Goal: Task Accomplishment & Management: Use online tool/utility

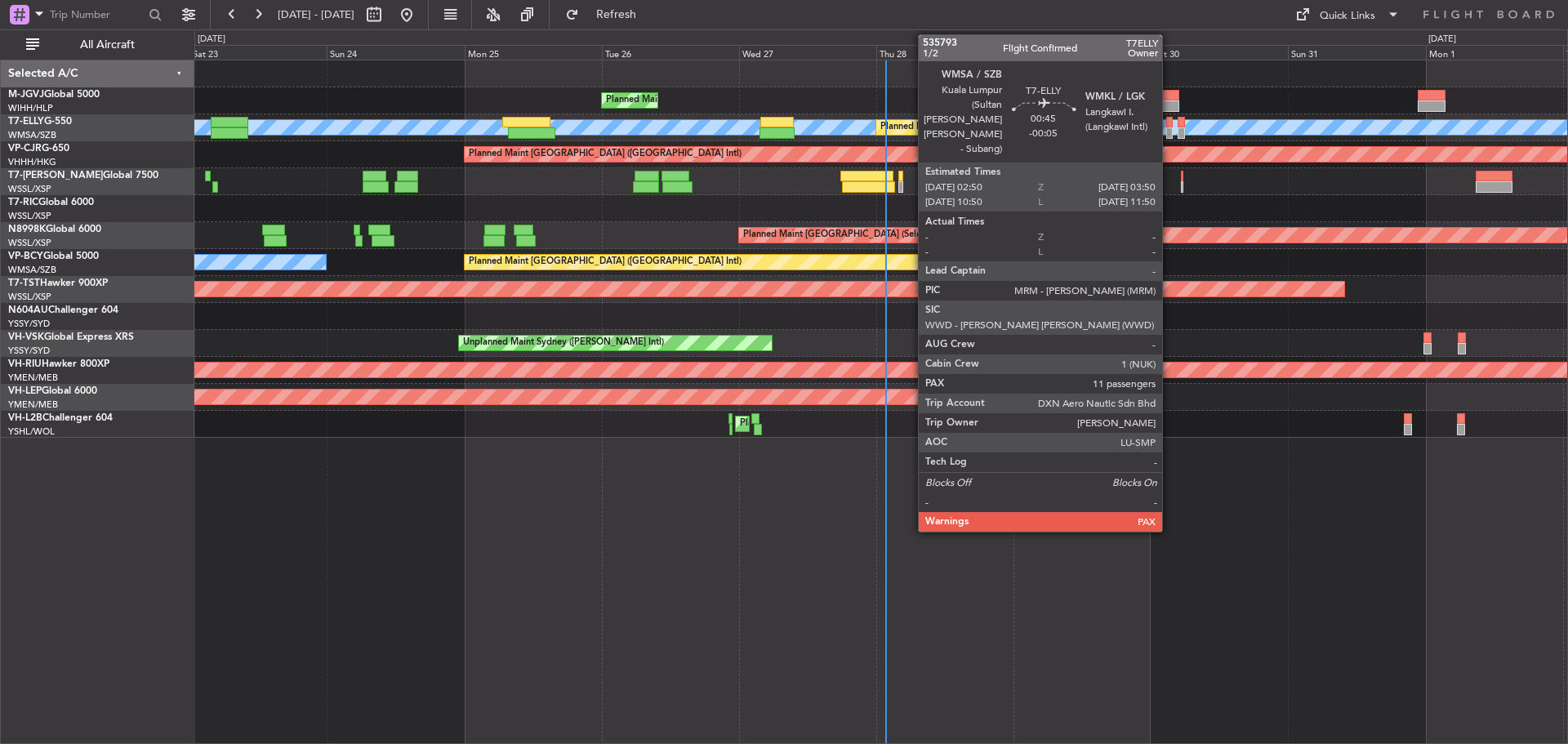
click at [1169, 127] on div at bounding box center [1169, 123] width 7 height 12
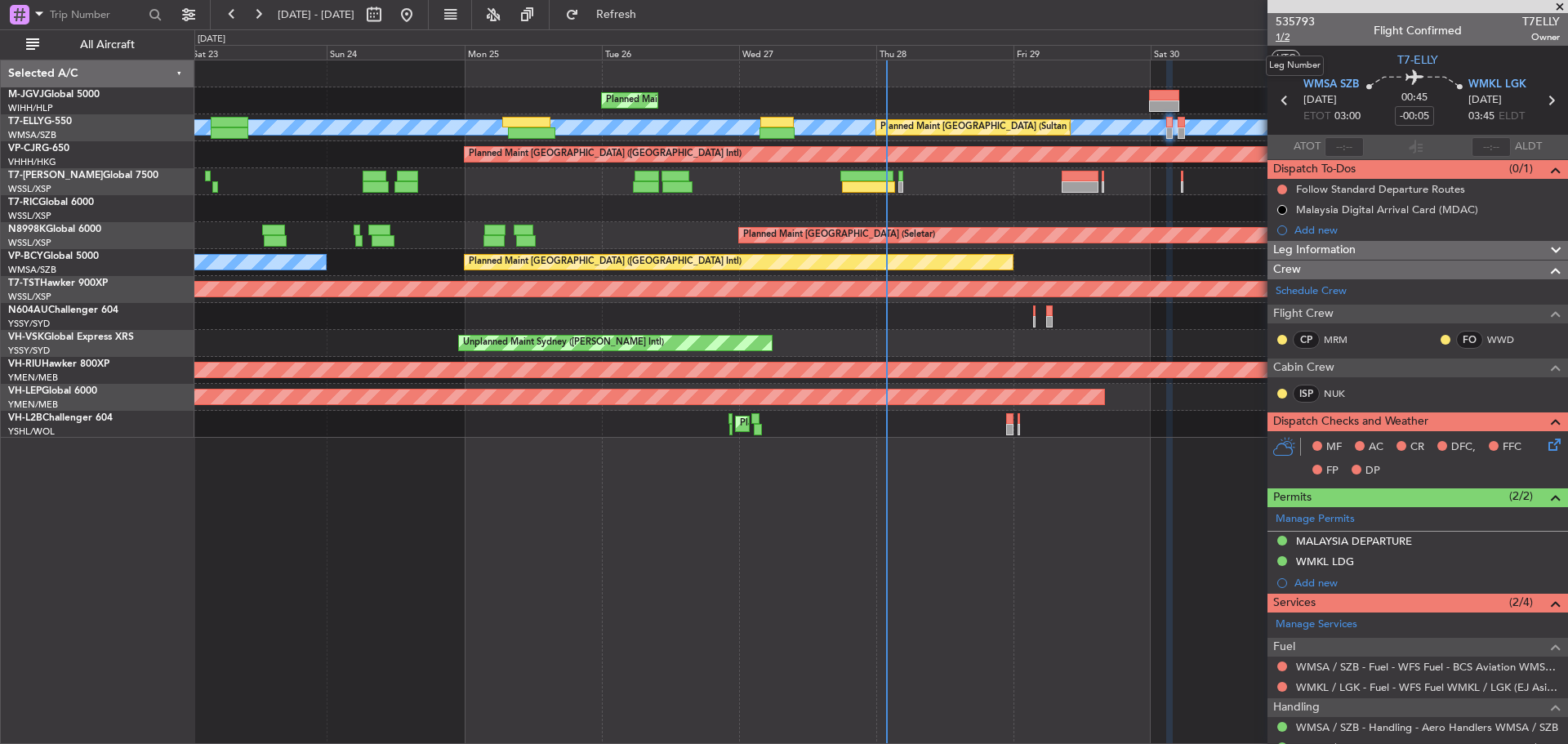
click at [1286, 35] on span "1/2" at bounding box center [1295, 38] width 40 height 14
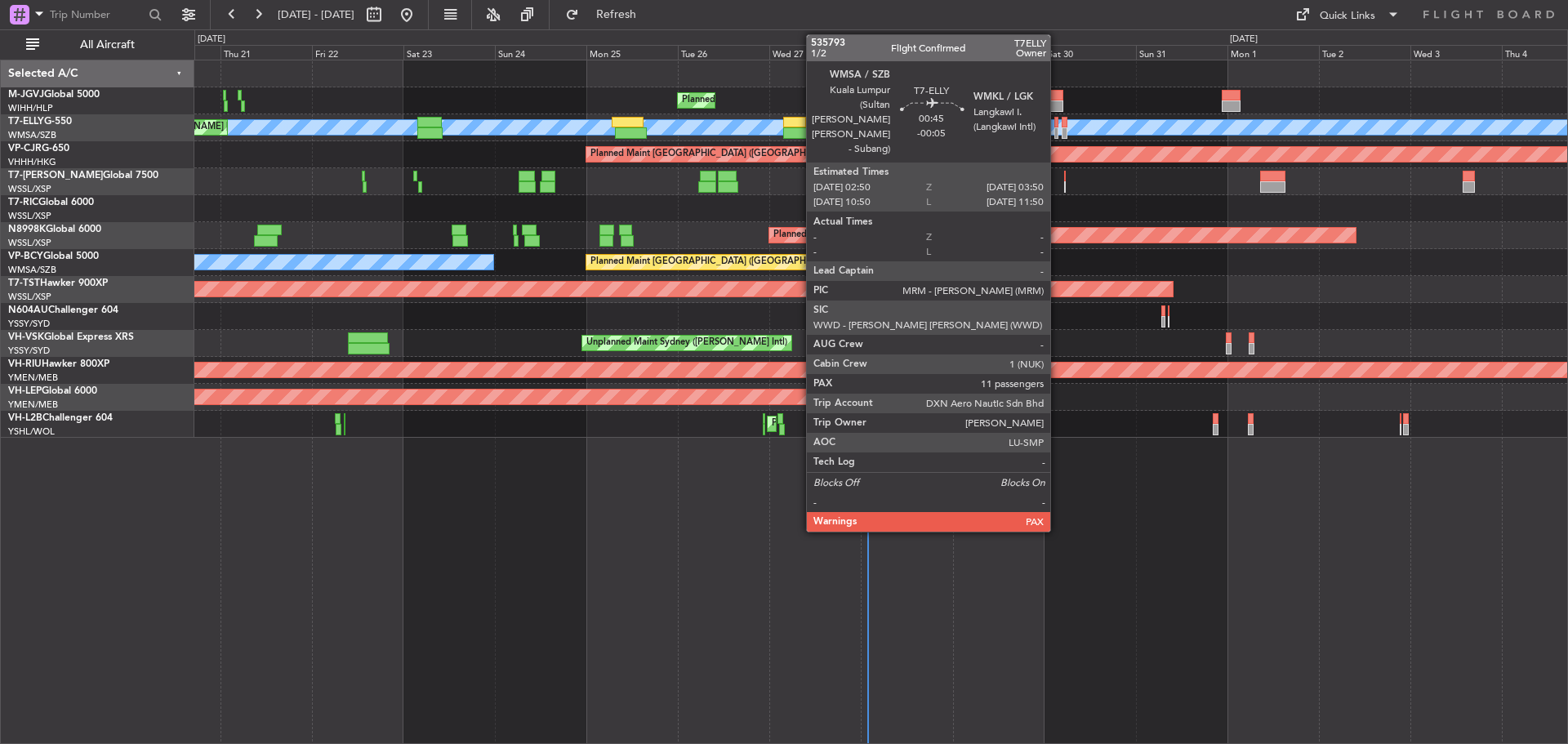
click at [1058, 135] on div at bounding box center [1057, 134] width 4 height 12
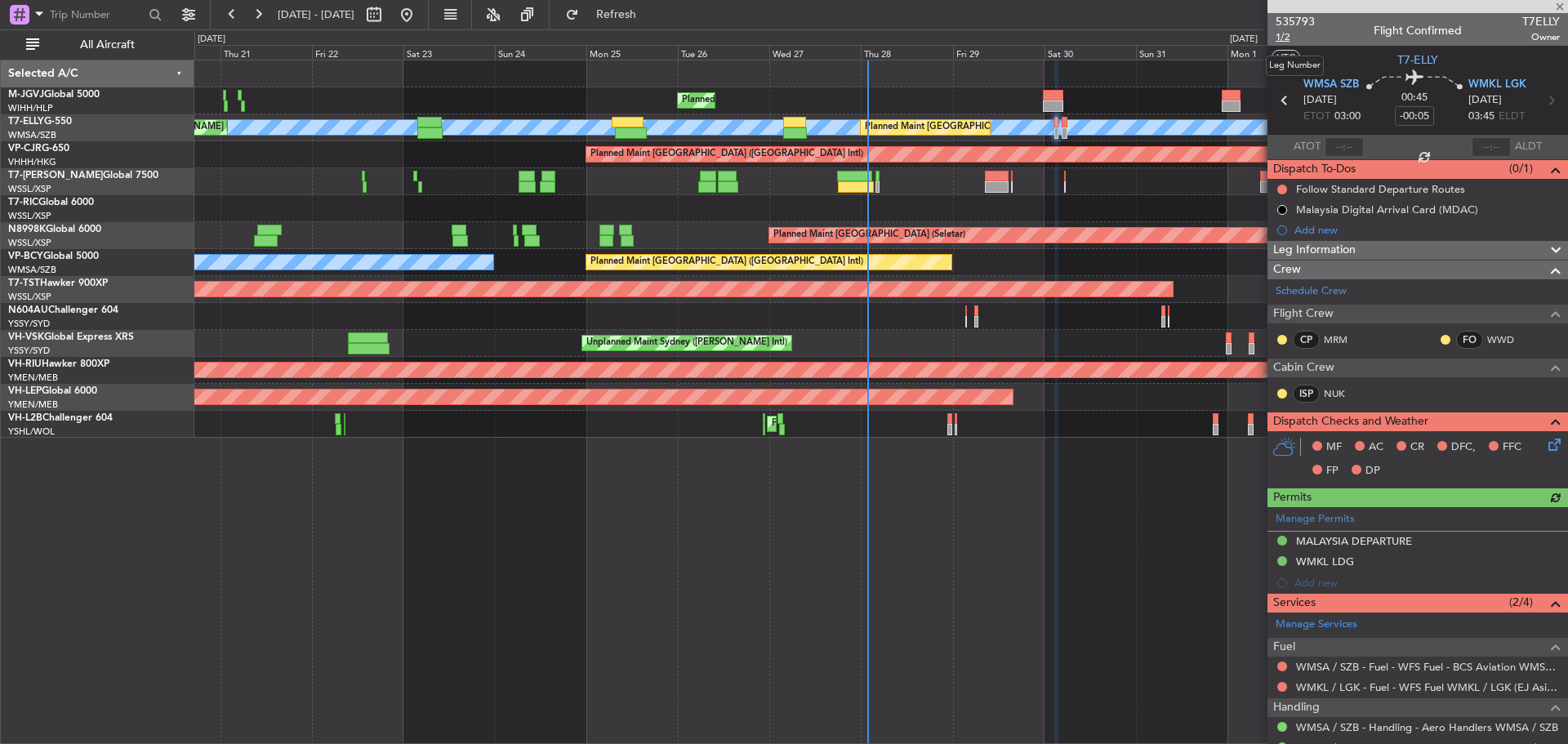
click at [1285, 39] on span "1/2" at bounding box center [1295, 38] width 40 height 14
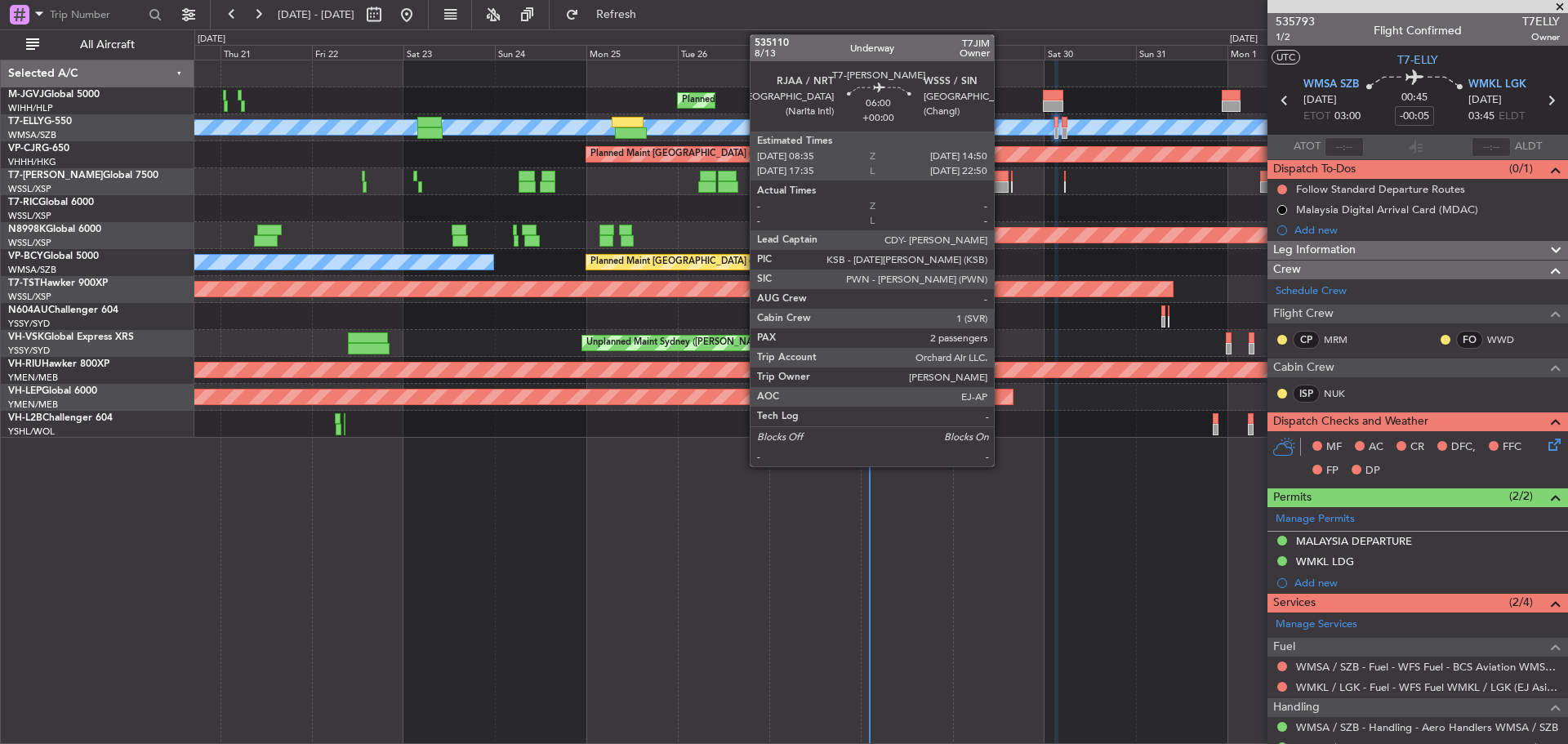
click at [1001, 181] on div at bounding box center [996, 187] width 25 height 12
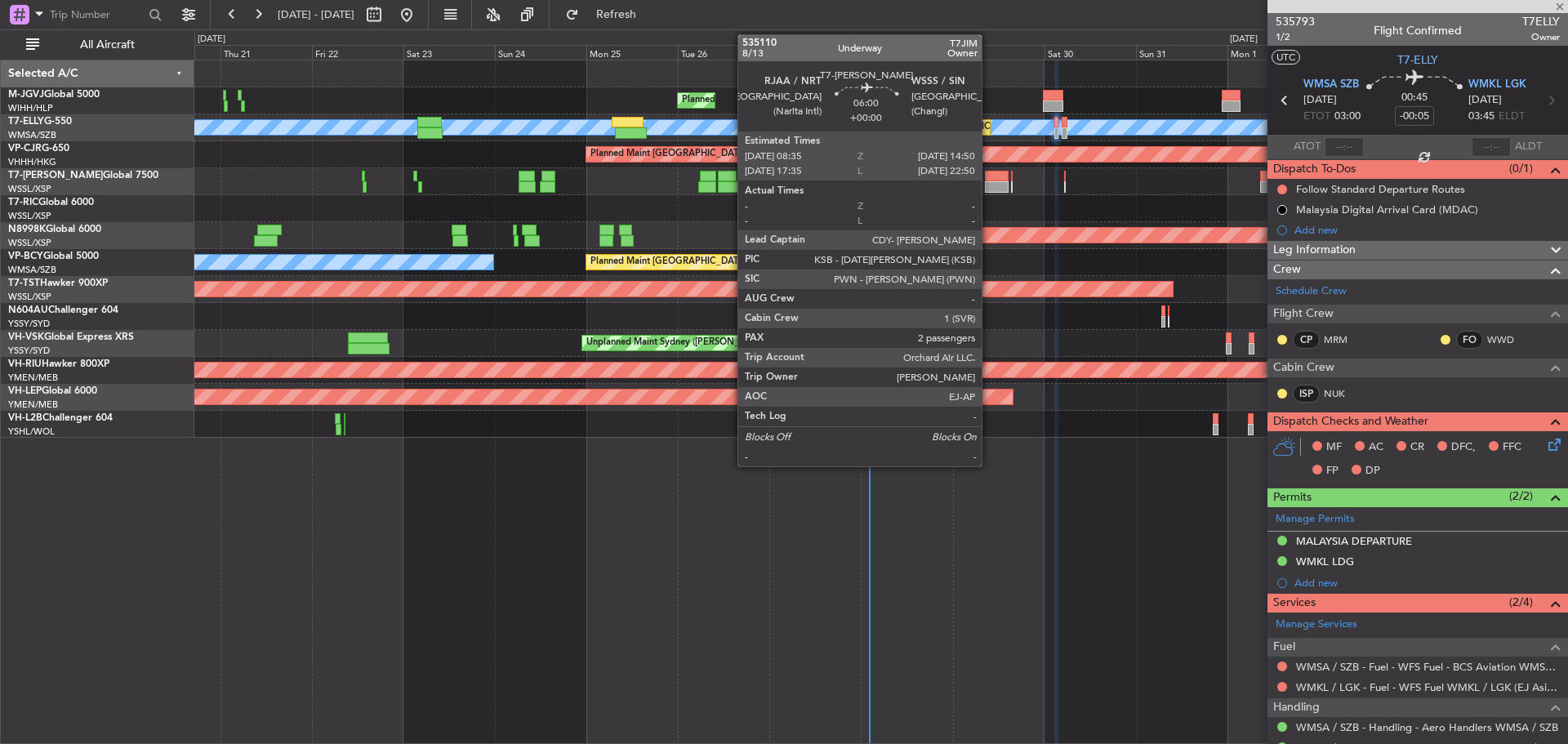
type input "2"
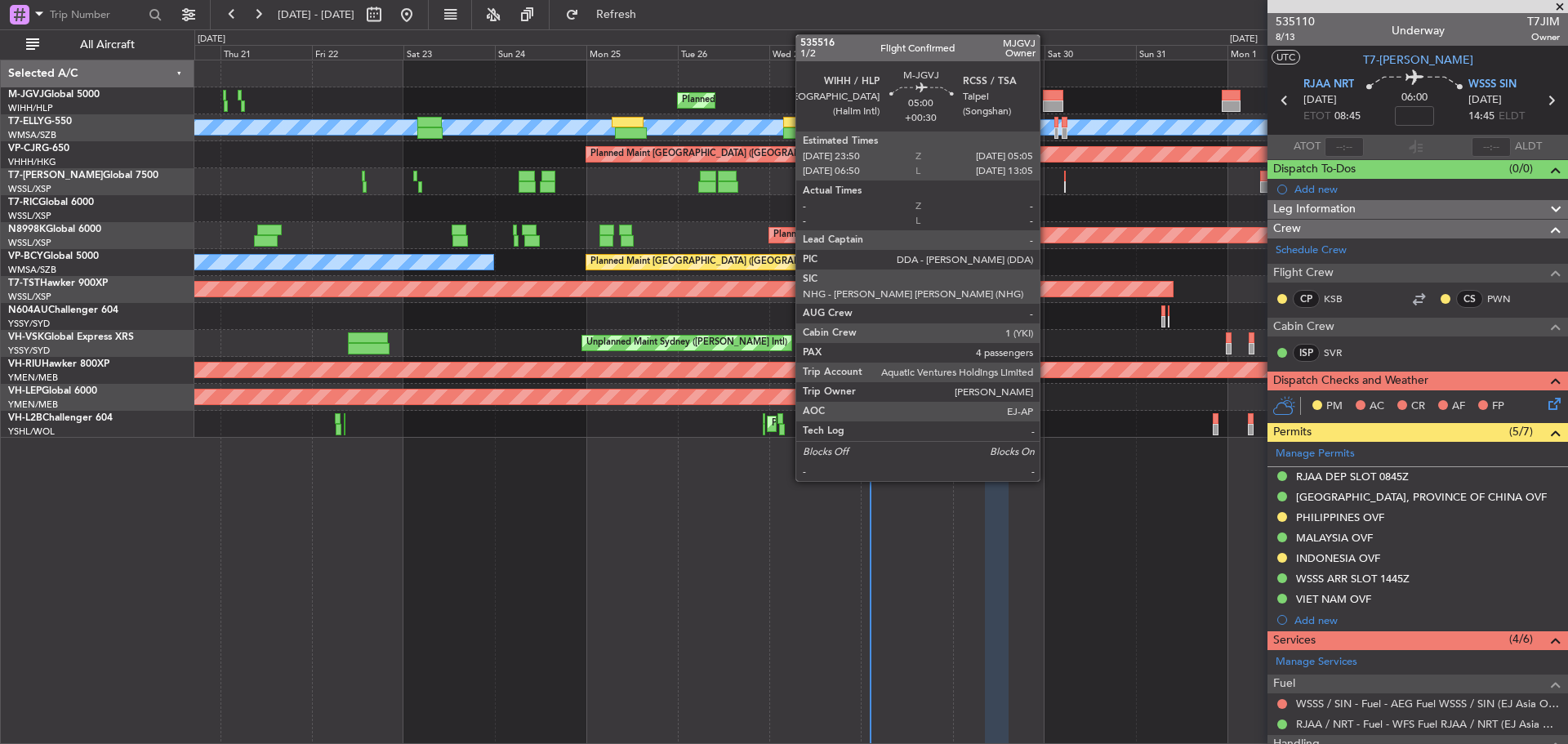
click at [1047, 99] on div at bounding box center [1053, 96] width 21 height 12
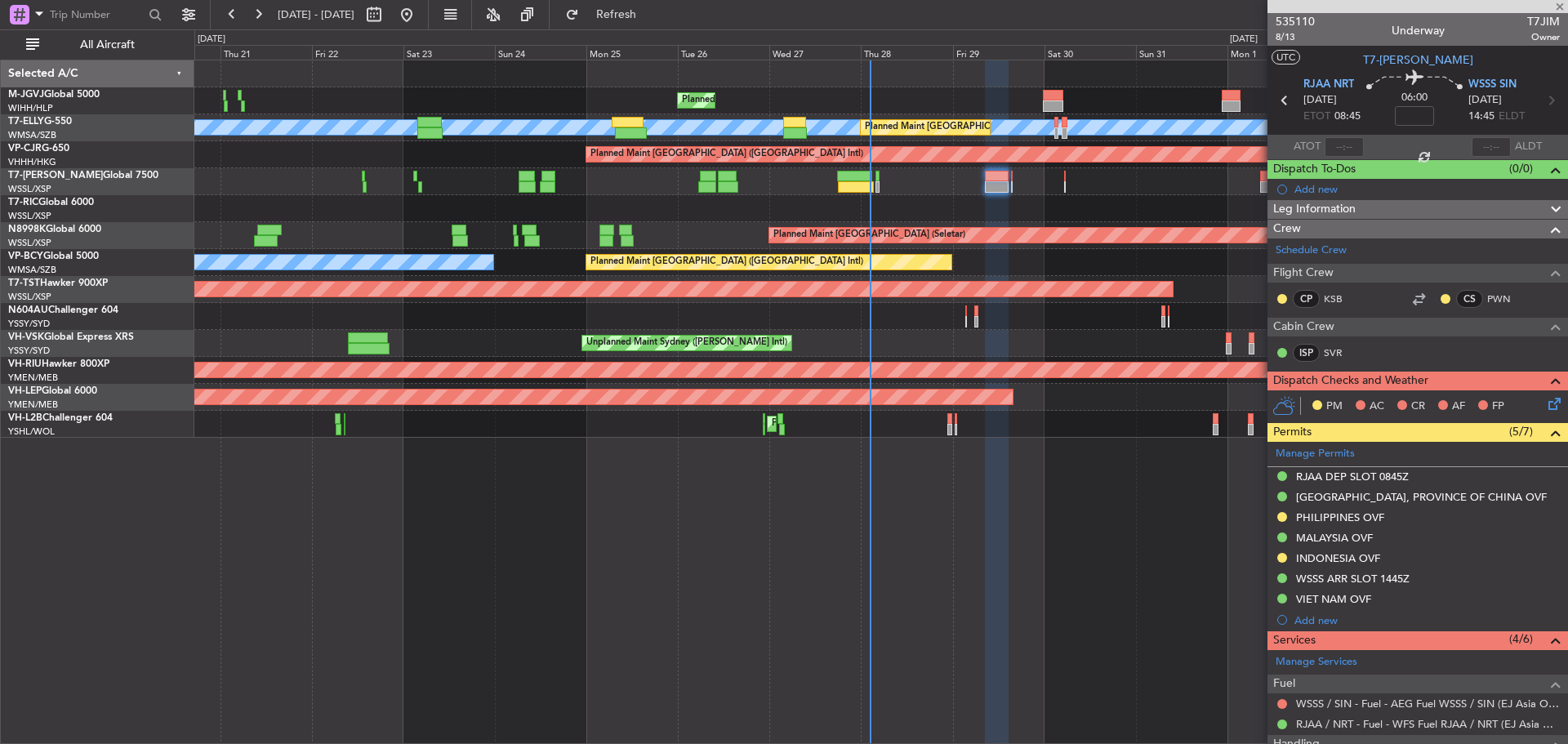
type input "+00:30"
type input "4"
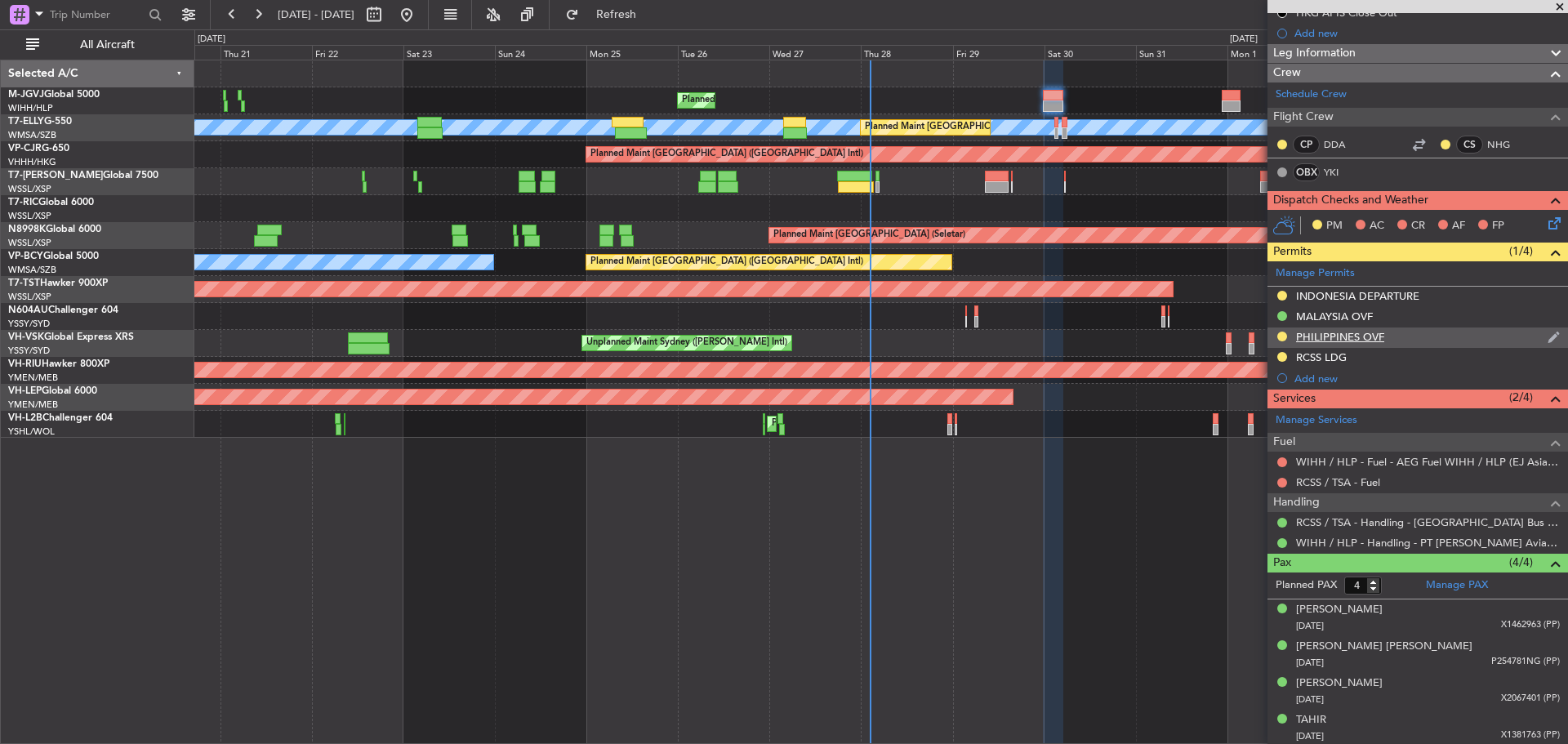
scroll to position [259, 0]
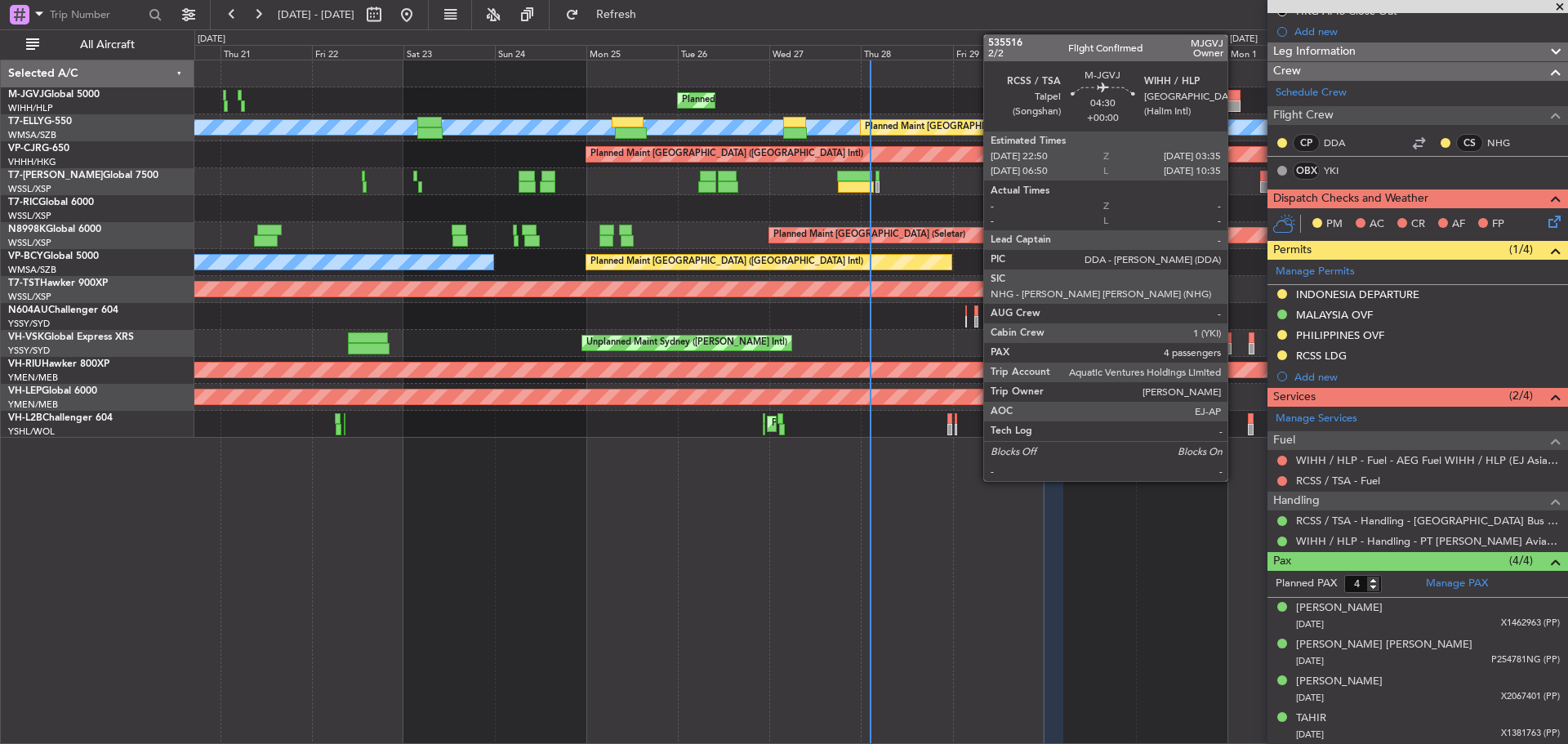
click at [1235, 103] on div at bounding box center [1231, 107] width 19 height 12
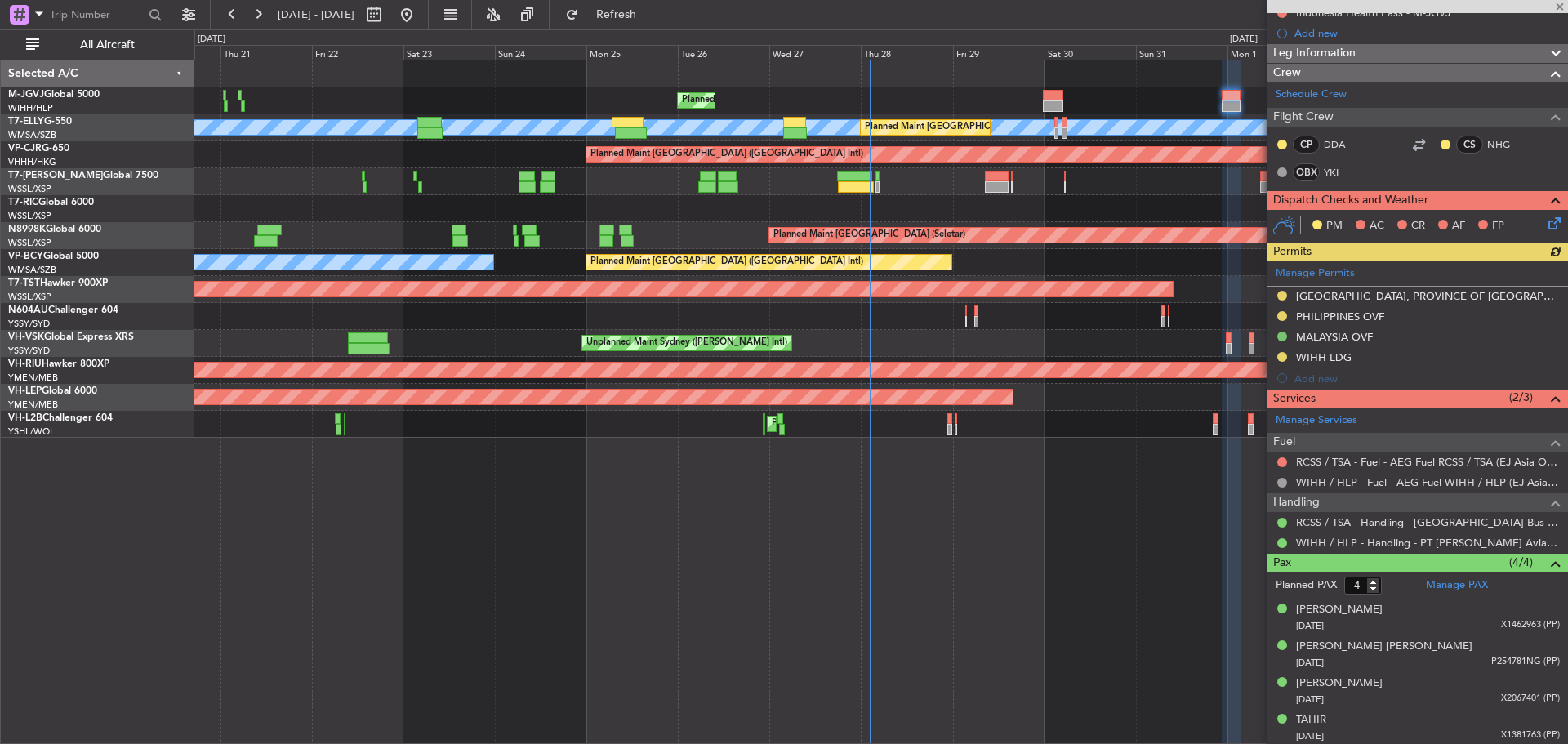
scroll to position [199, 0]
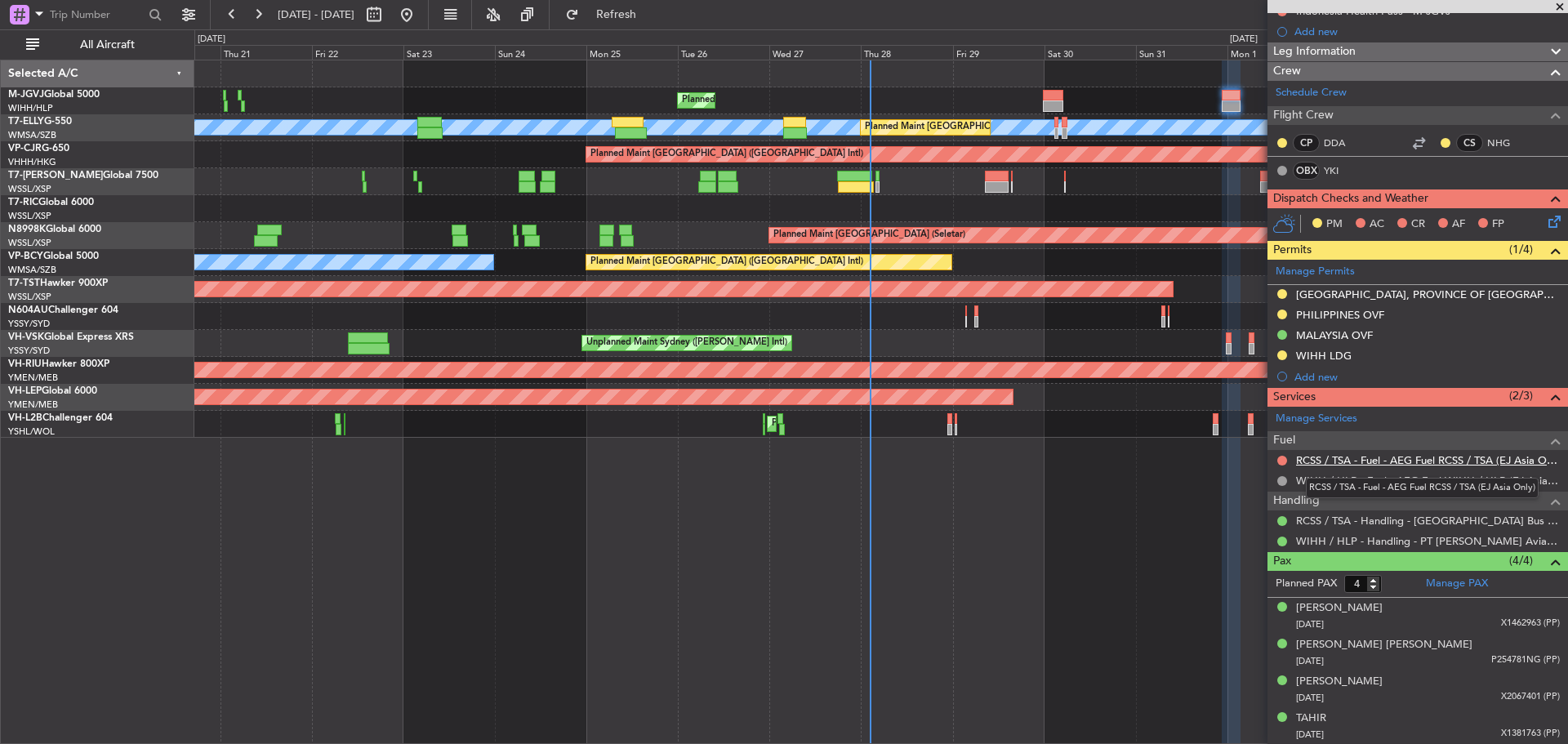
click at [1380, 462] on link "RCSS / TSA - Fuel - AEG Fuel RCSS / TSA (EJ Asia Only)" at bounding box center [1428, 460] width 264 height 14
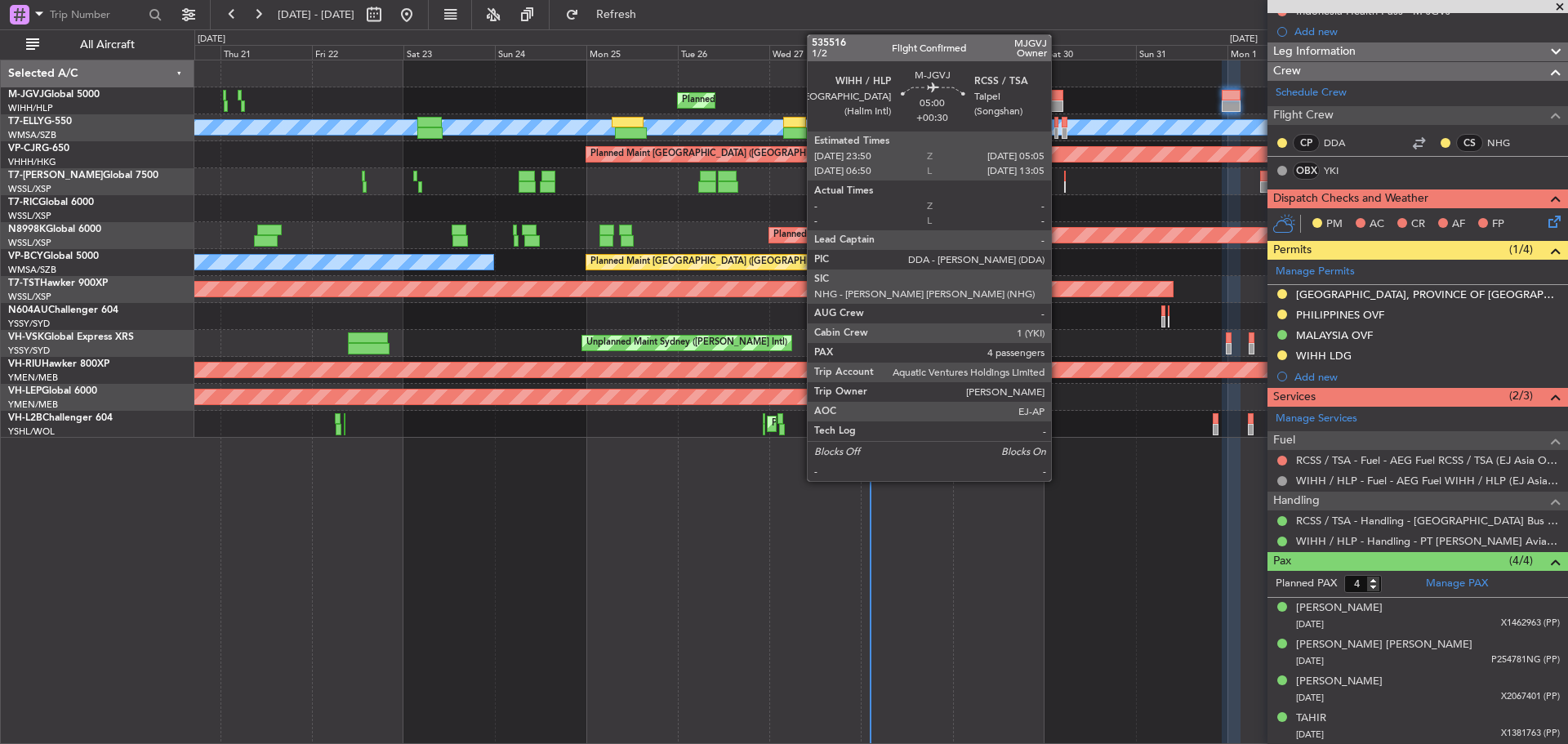
click at [1059, 100] on div at bounding box center [1053, 96] width 21 height 12
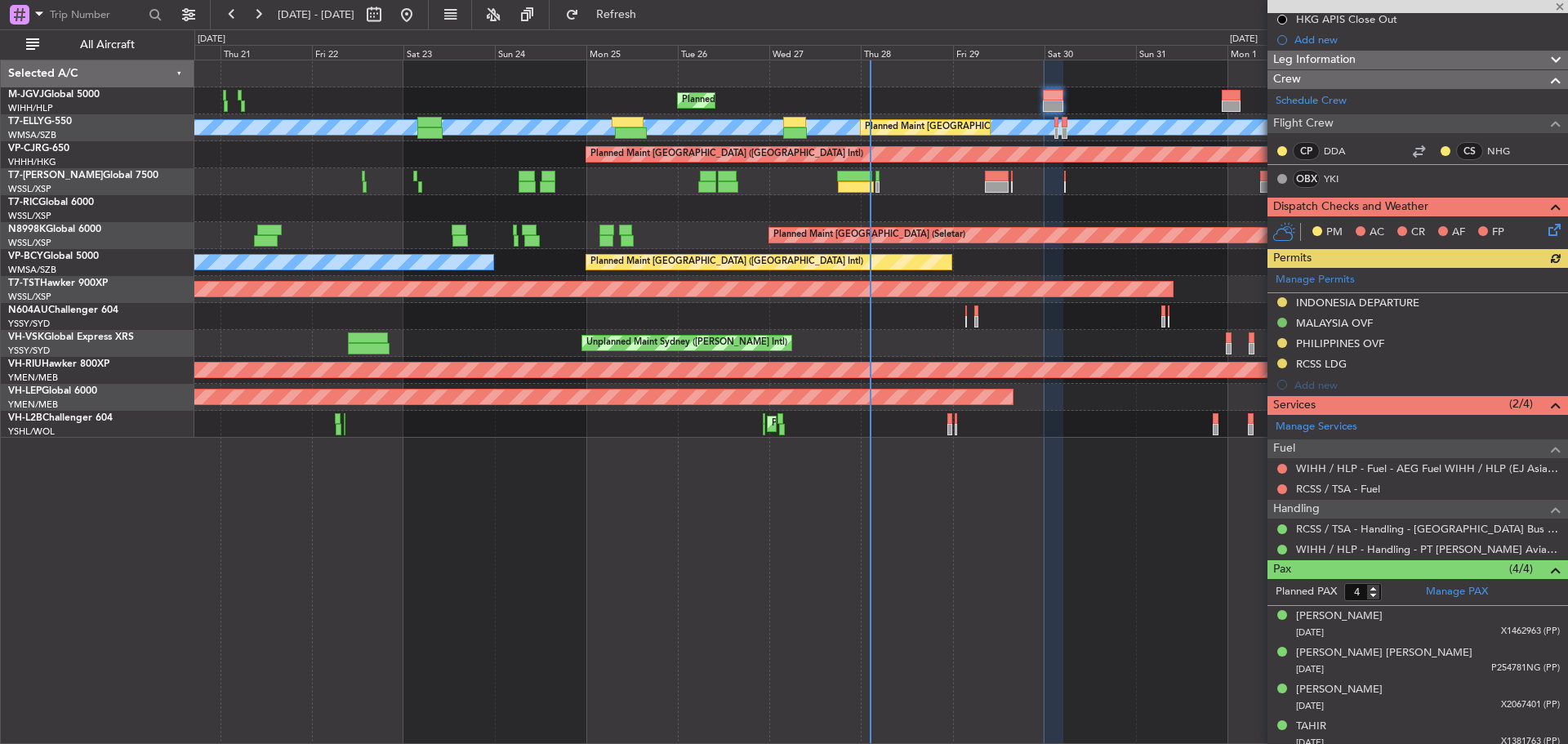
scroll to position [259, 0]
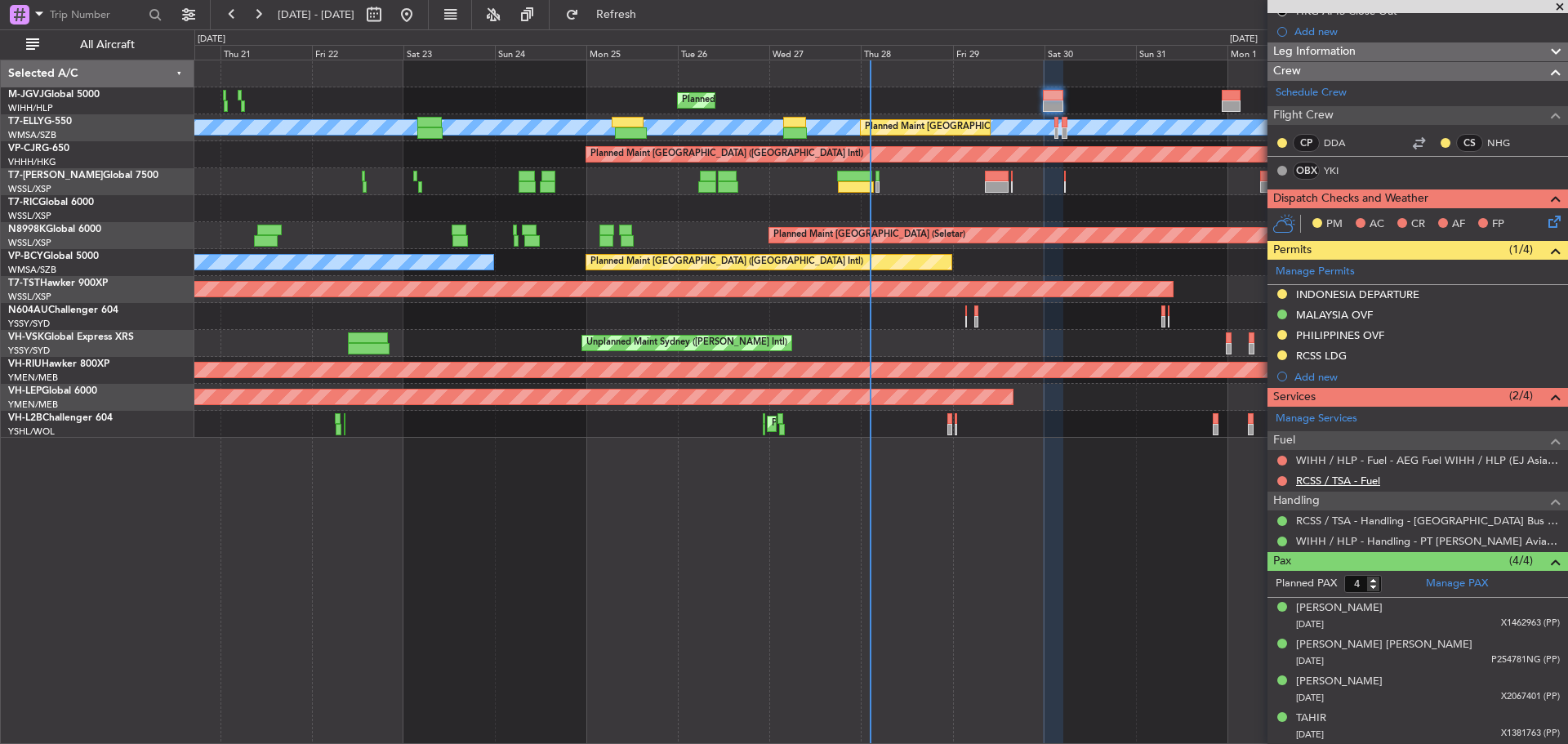
click at [1359, 480] on link "RCSS / TSA - Fuel" at bounding box center [1337, 481] width 84 height 14
click at [641, 17] on span "Refresh" at bounding box center [616, 15] width 68 height 12
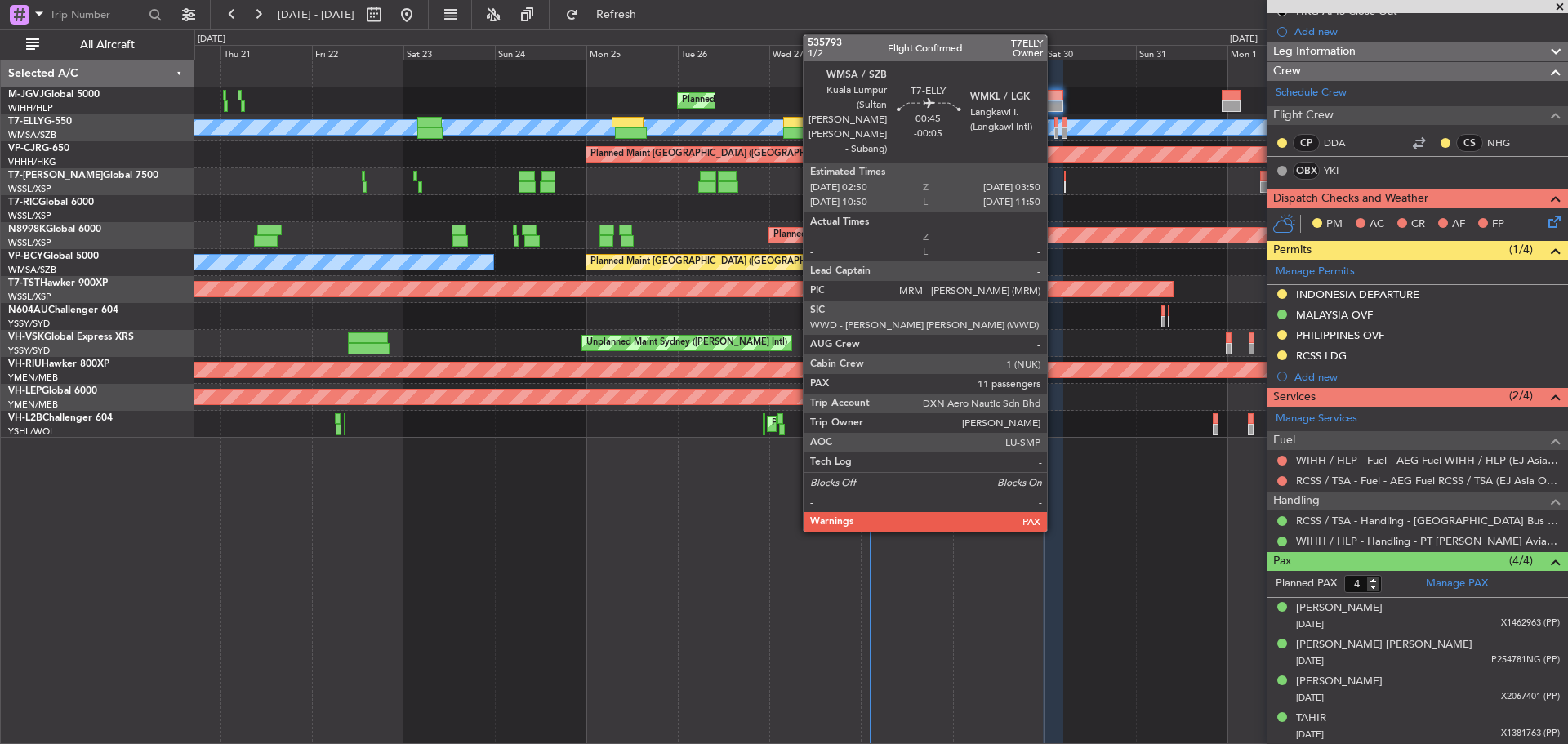
click at [1055, 134] on div at bounding box center [1057, 134] width 4 height 12
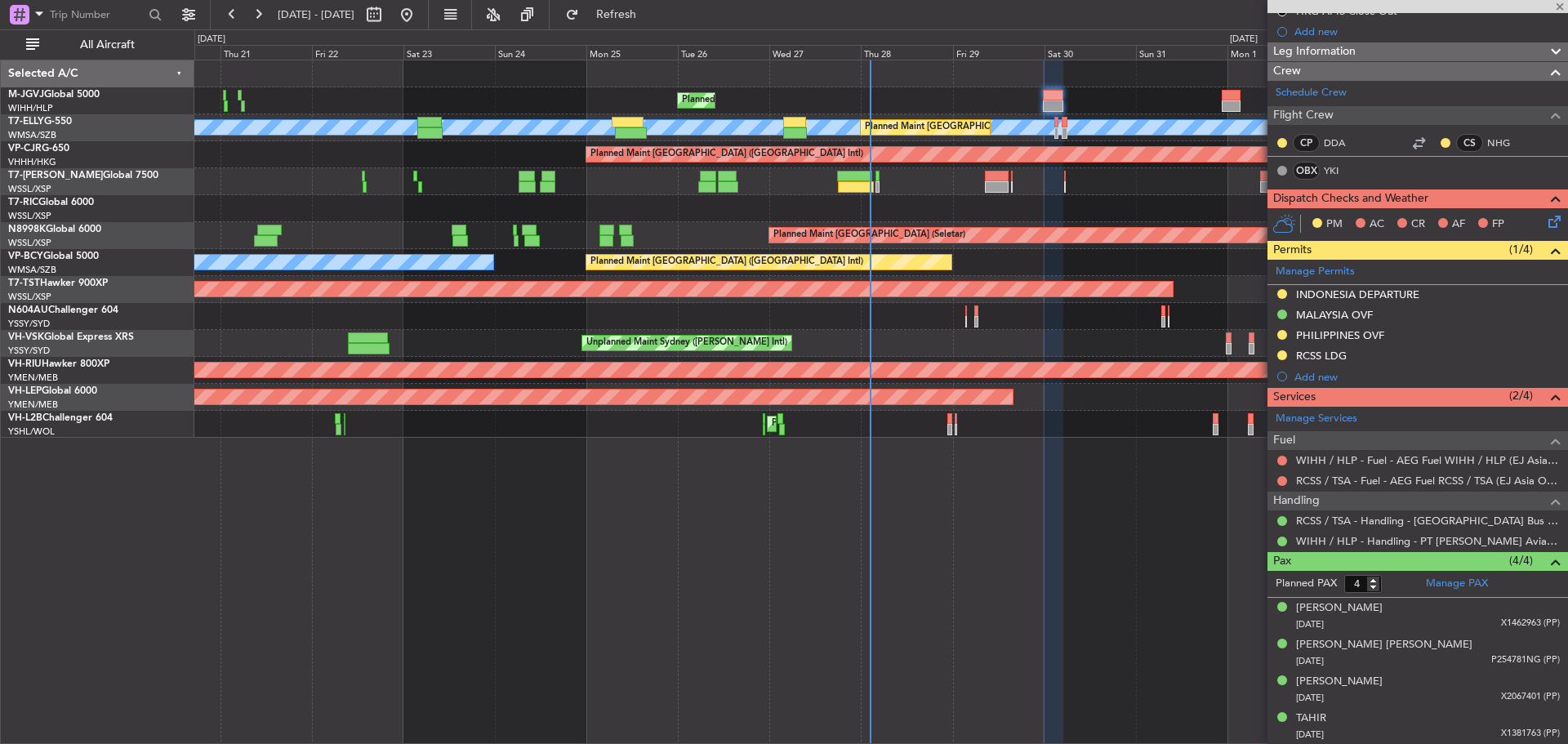
type input "-00:05"
type input "11"
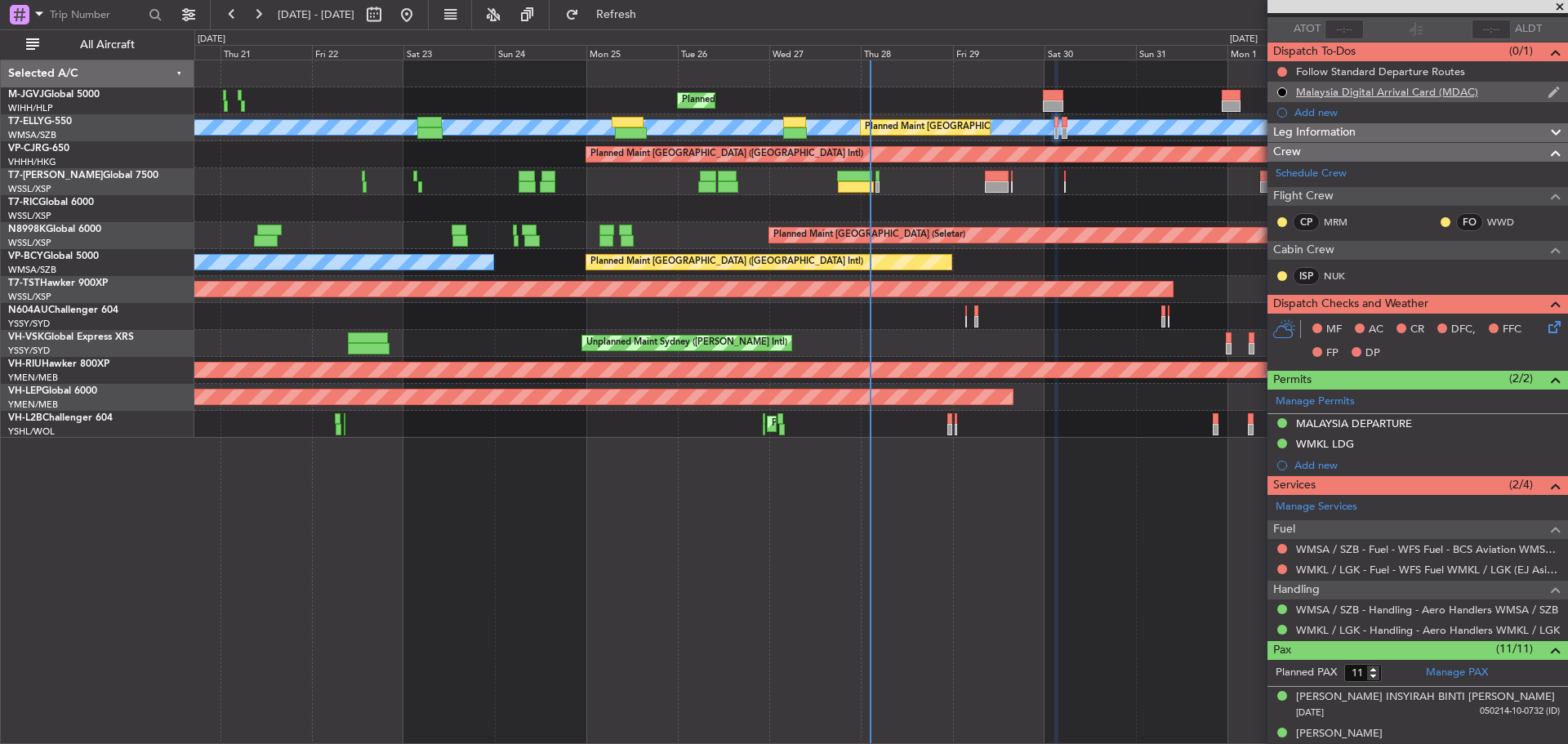
scroll to position [0, 0]
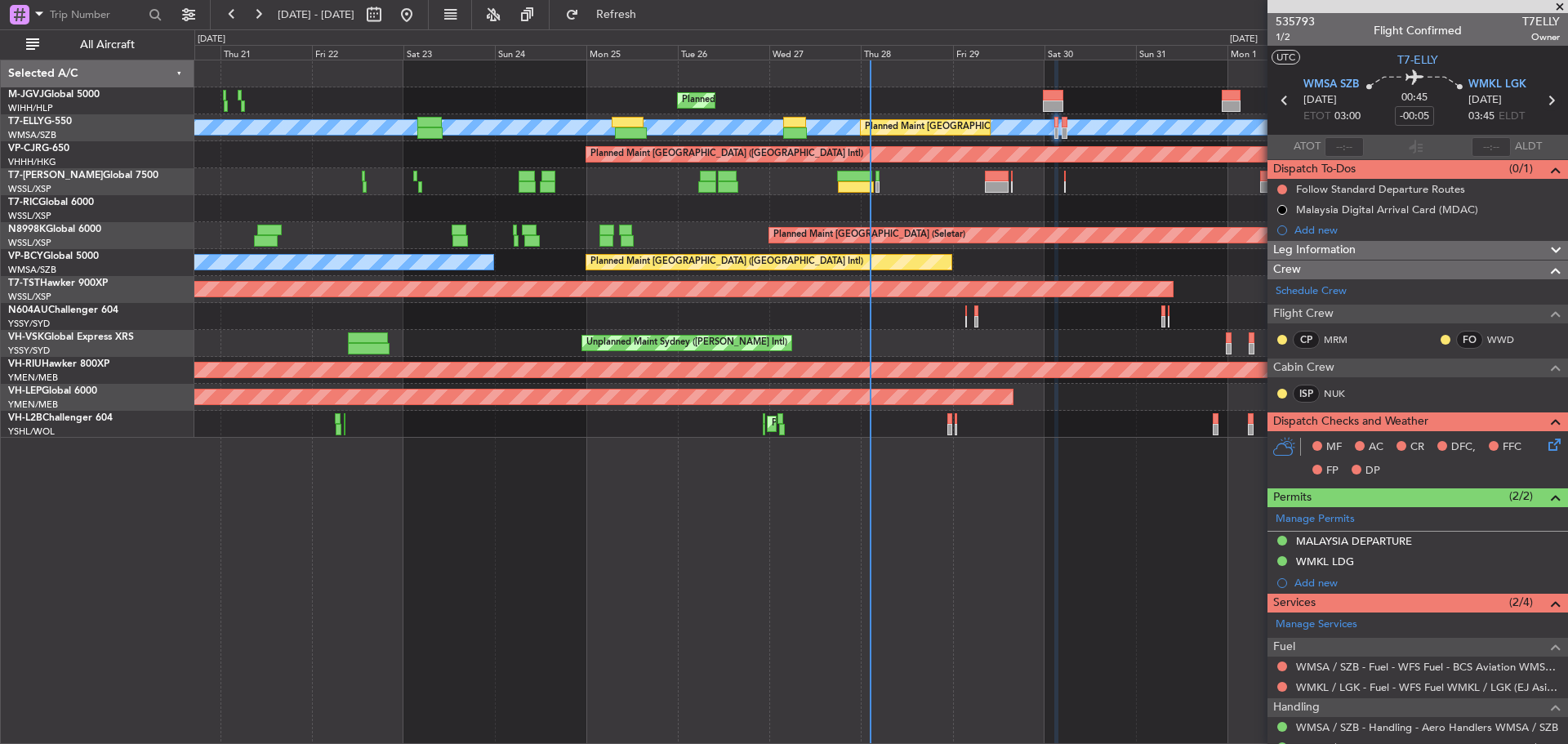
click at [1545, 100] on icon at bounding box center [1550, 100] width 21 height 21
type input "+00:10"
type input "0"
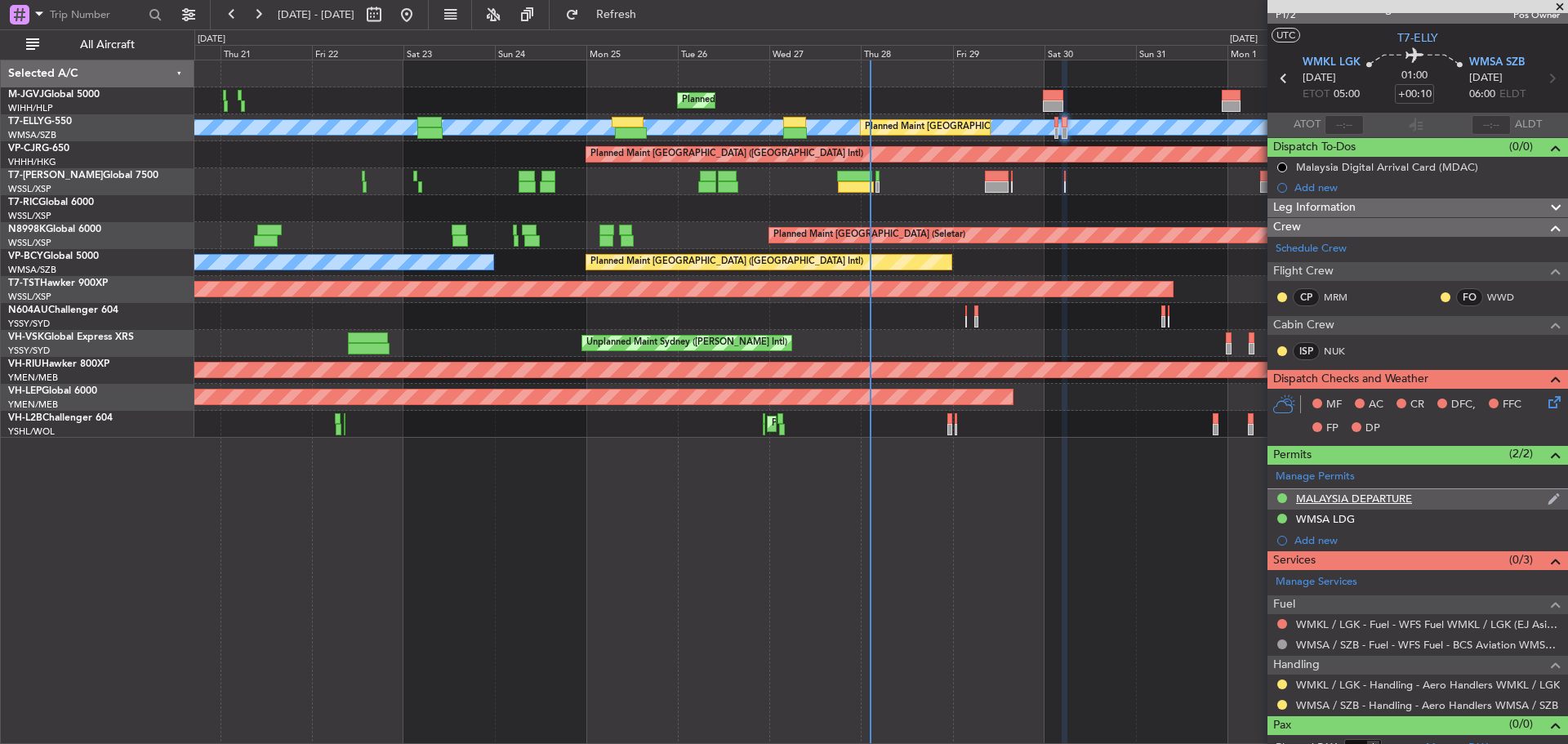
scroll to position [40, 0]
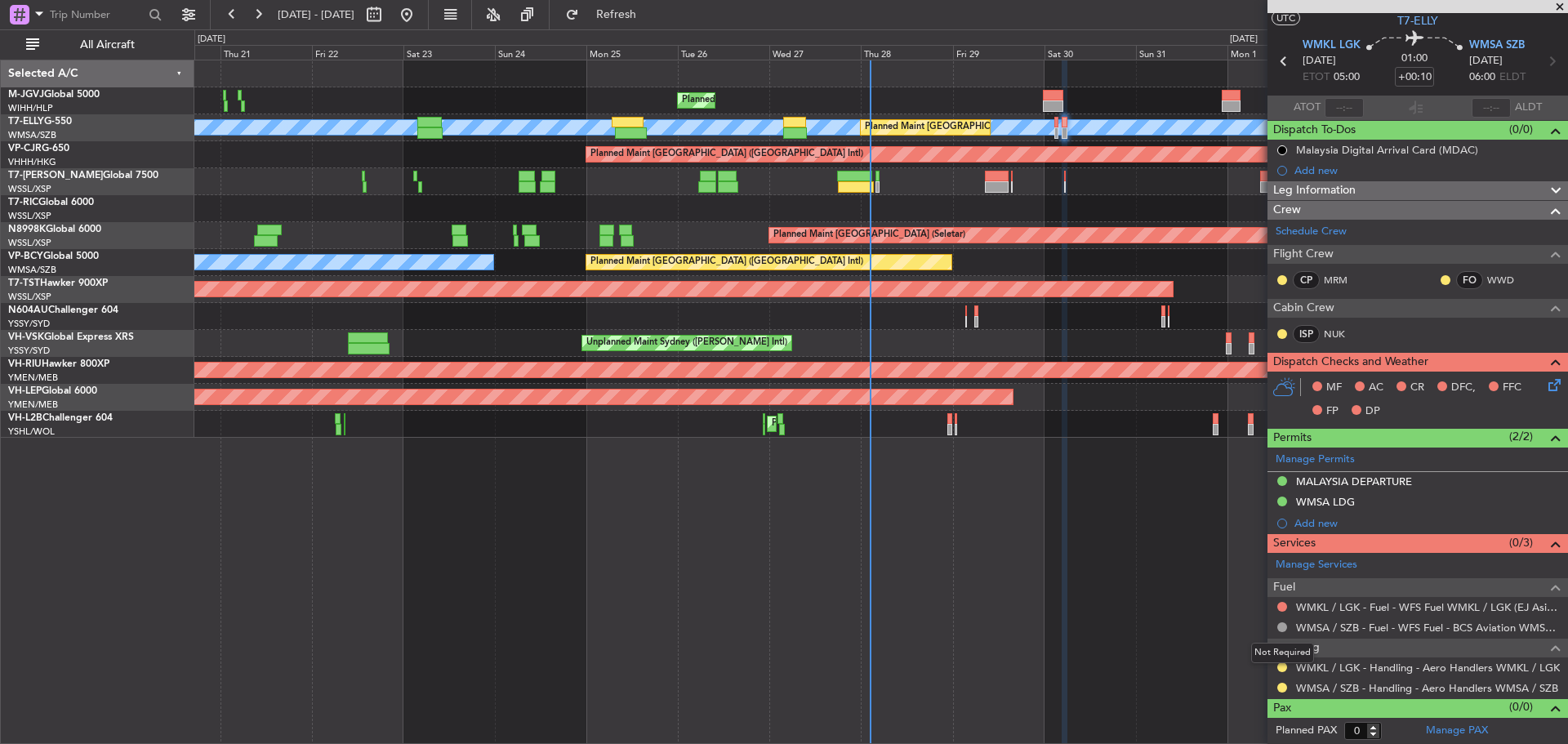
click at [1280, 667] on mat-tooltip-component "Not Required" at bounding box center [1282, 653] width 86 height 44
click at [1282, 667] on button at bounding box center [1282, 667] width 10 height 10
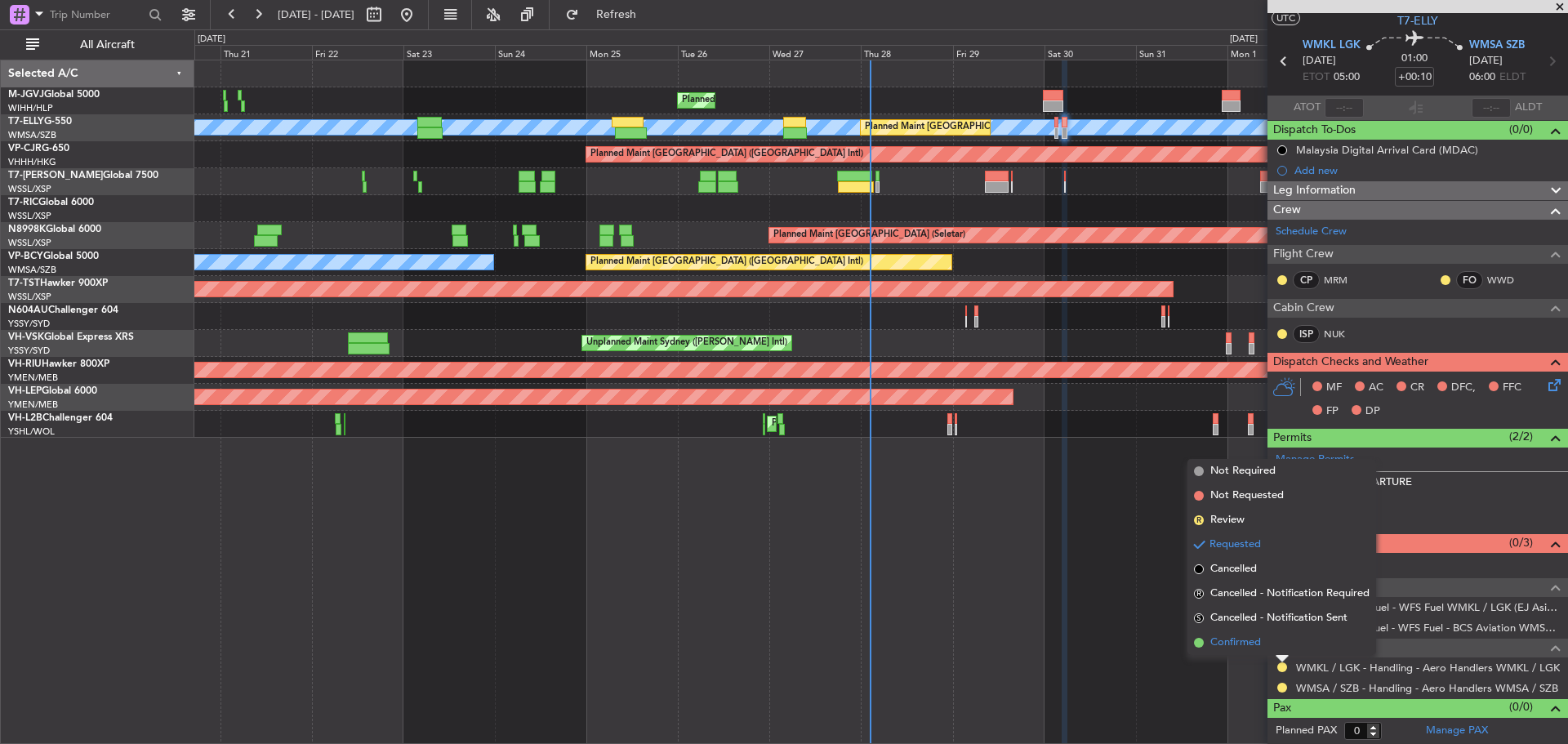
click at [1278, 643] on li "Confirmed" at bounding box center [1281, 642] width 189 height 25
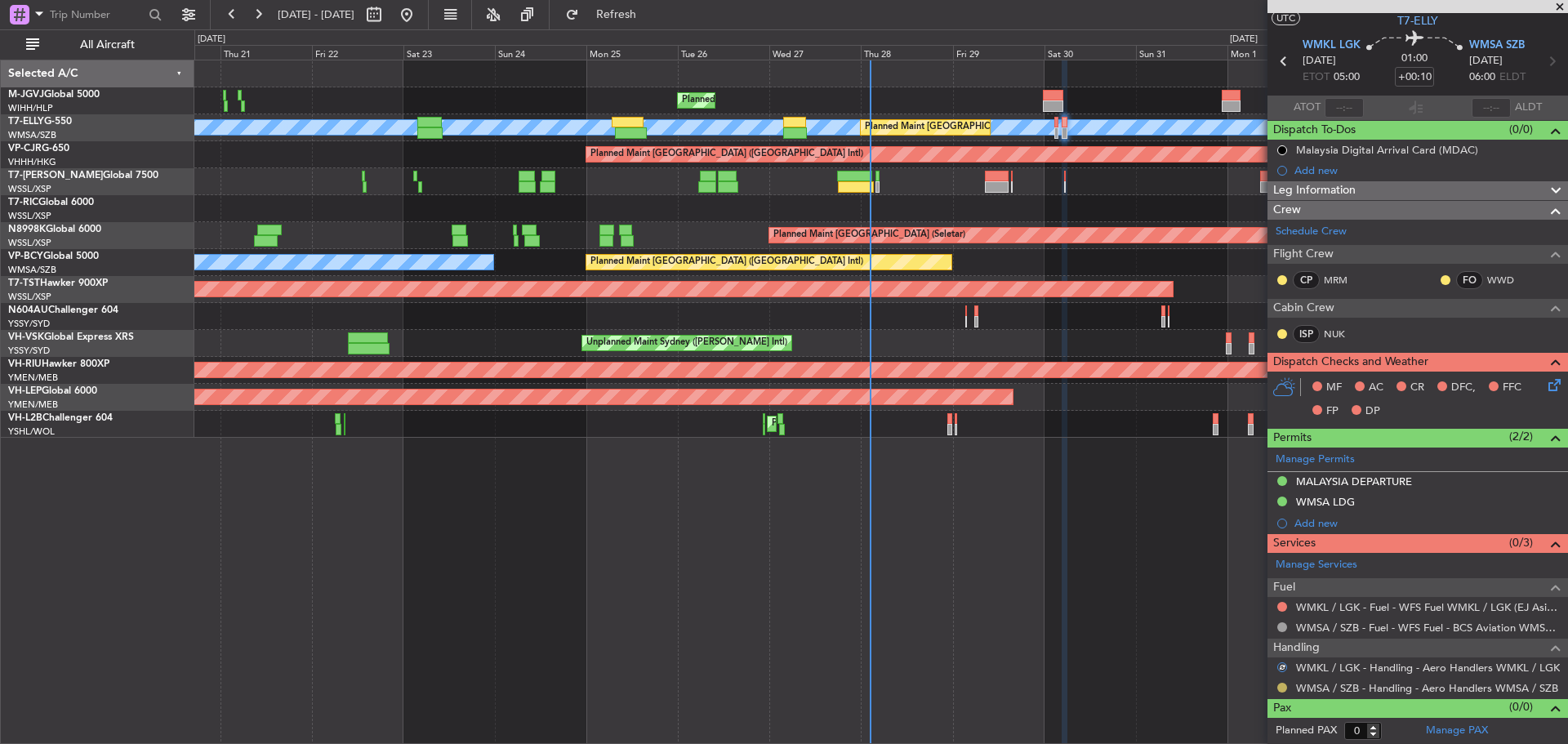
click at [1279, 687] on button at bounding box center [1282, 688] width 10 height 10
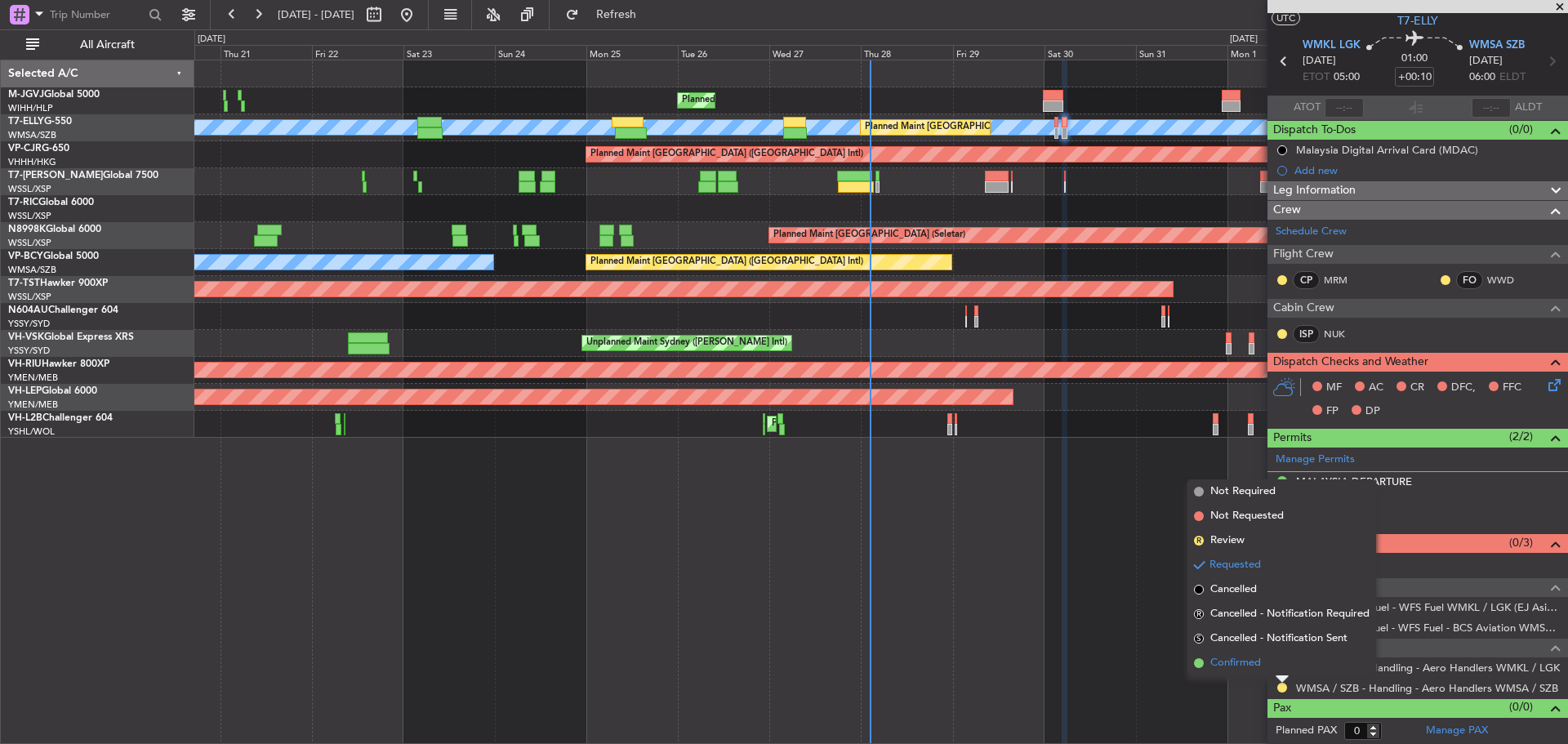
click at [1249, 654] on li "Confirmed" at bounding box center [1281, 663] width 189 height 25
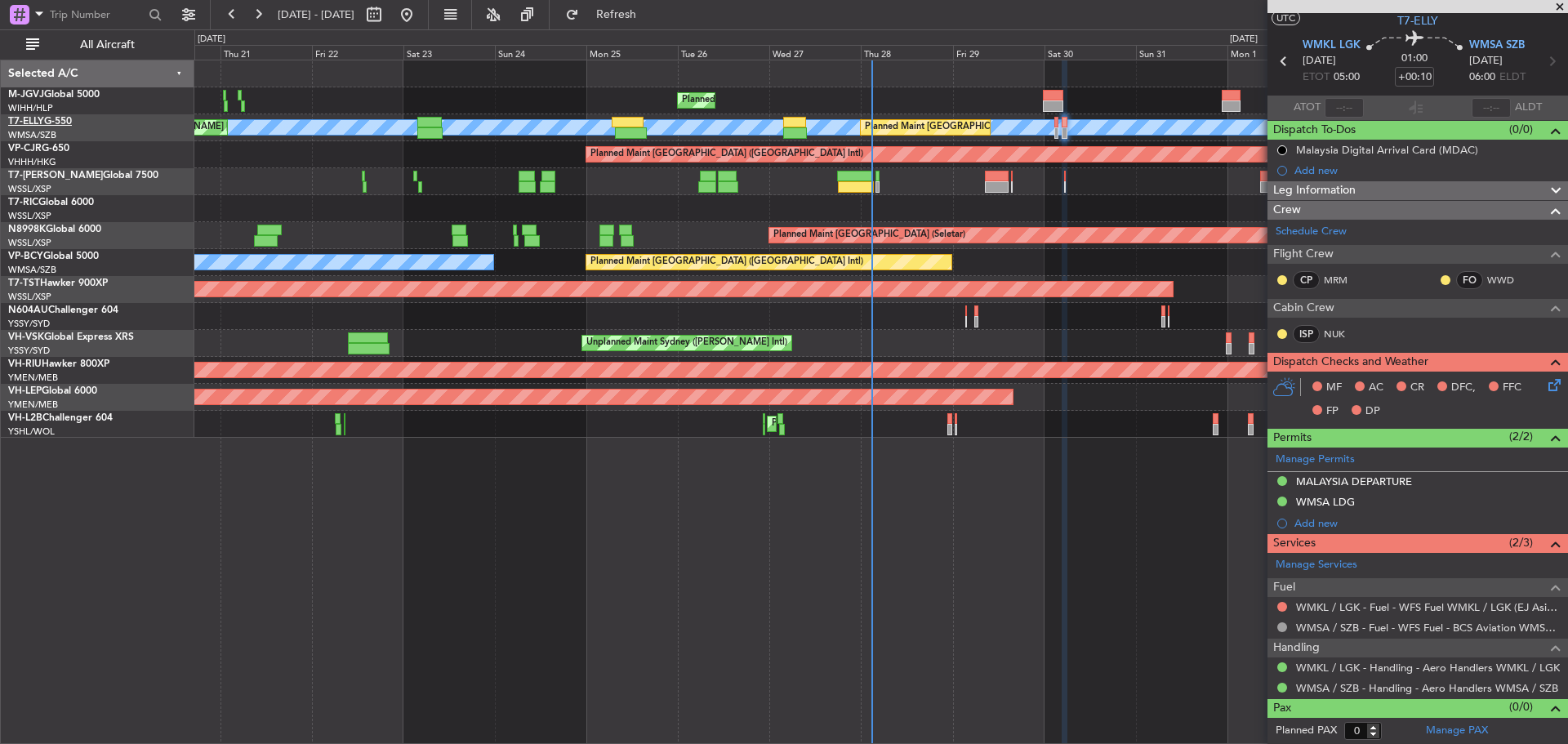
click at [57, 124] on link "T7-ELLY G-550" at bounding box center [40, 122] width 63 height 10
